Goal: Transaction & Acquisition: Purchase product/service

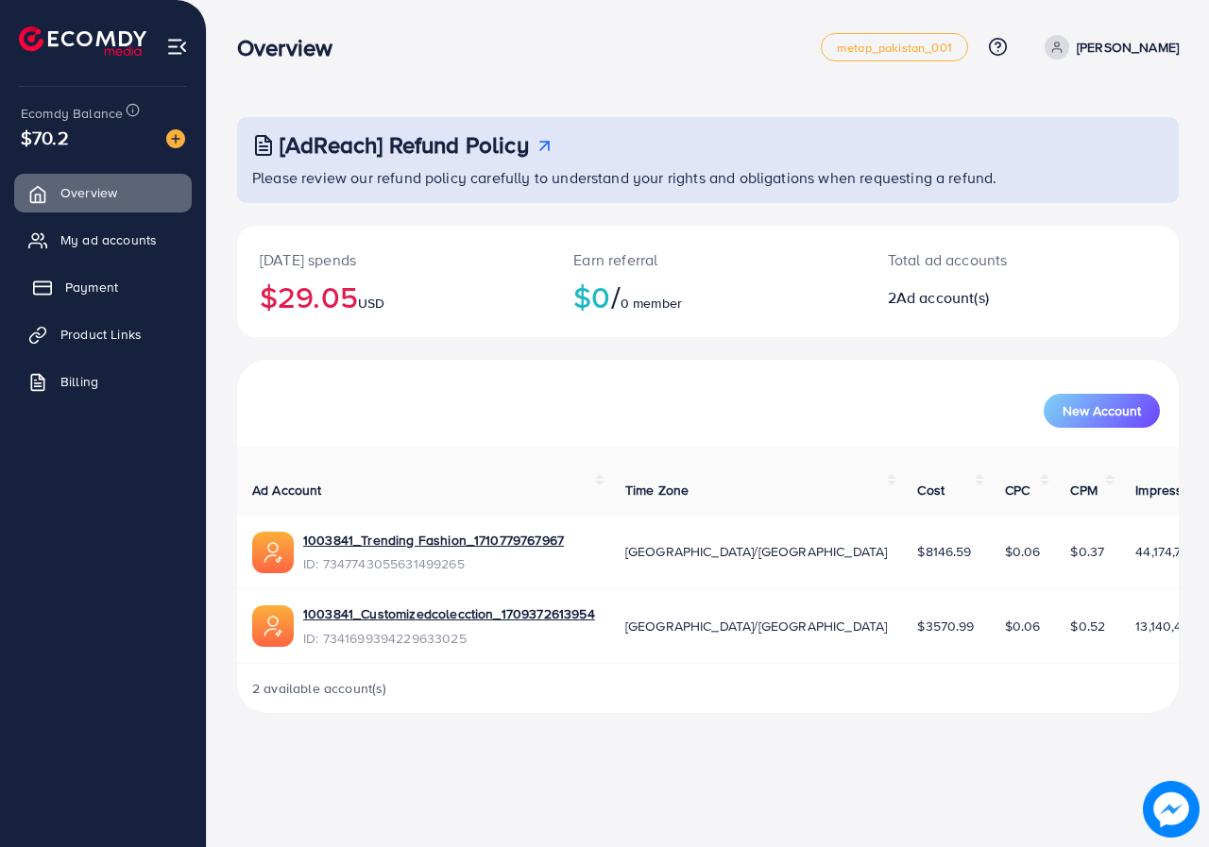
click at [121, 300] on link "Payment" at bounding box center [103, 287] width 178 height 38
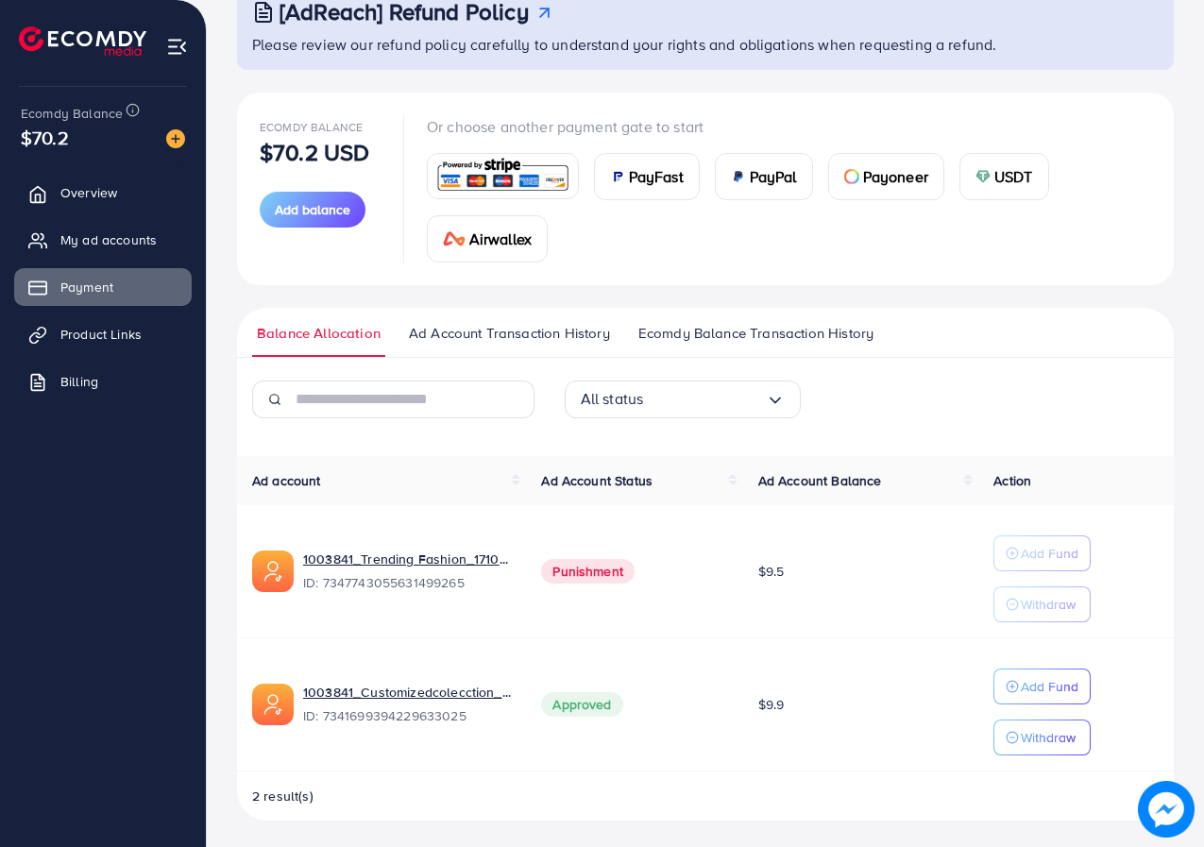
scroll to position [137, 0]
